Goal: Task Accomplishment & Management: Complete application form

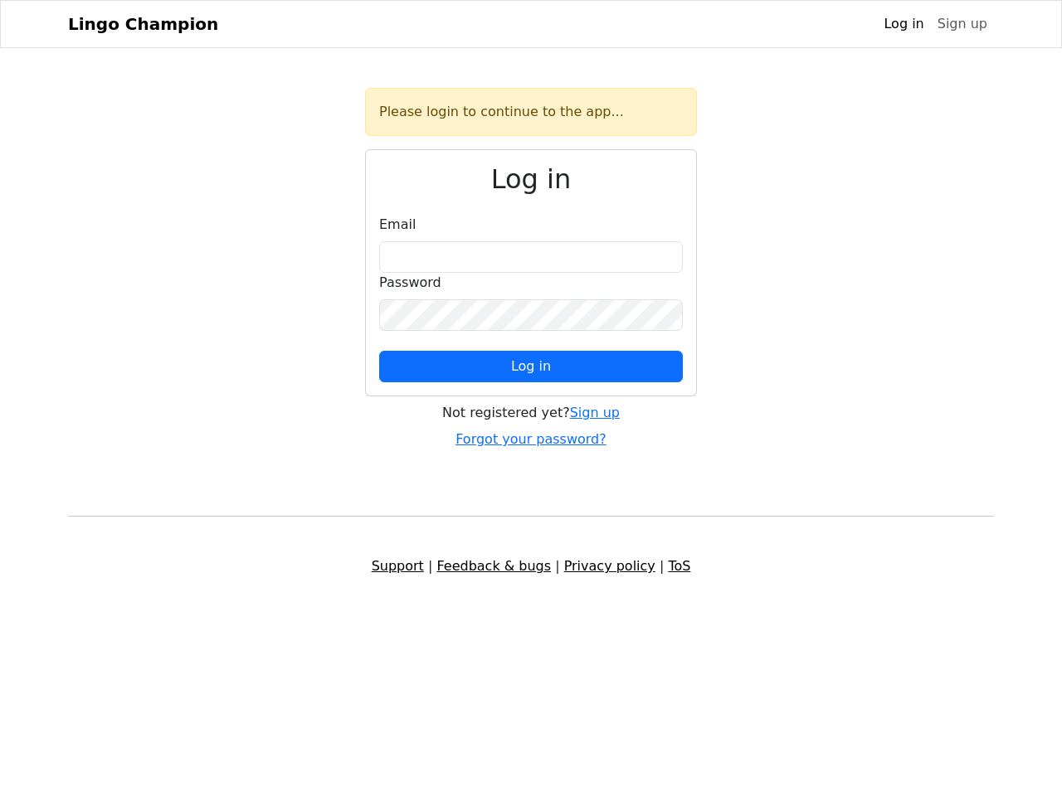
click at [531, 367] on span "Log in" at bounding box center [531, 366] width 40 height 16
